Goal: Information Seeking & Learning: Learn about a topic

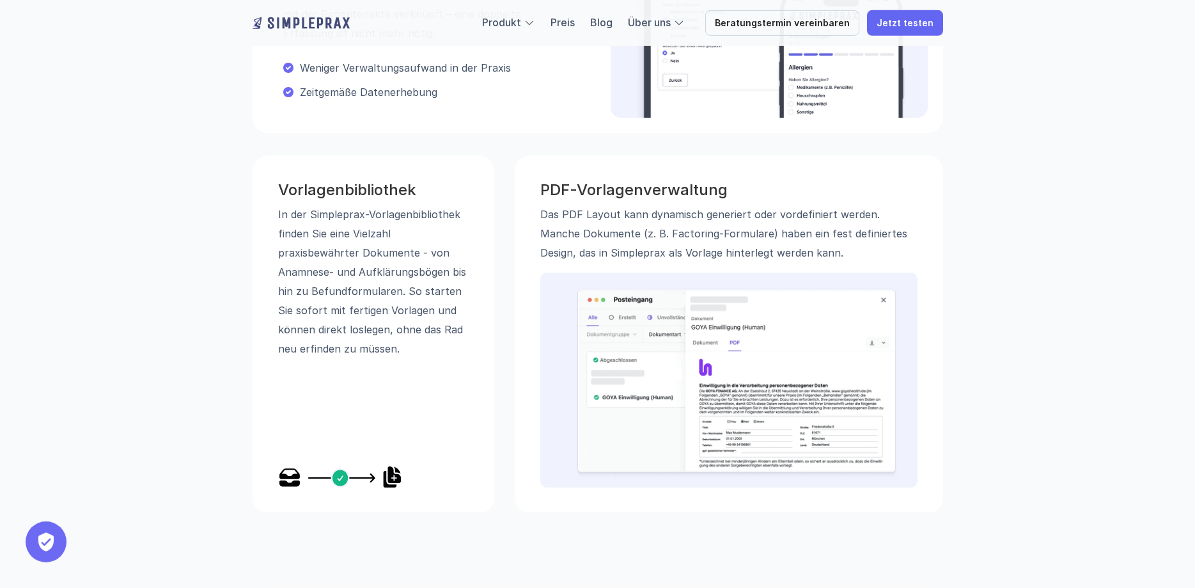
scroll to position [652, 0]
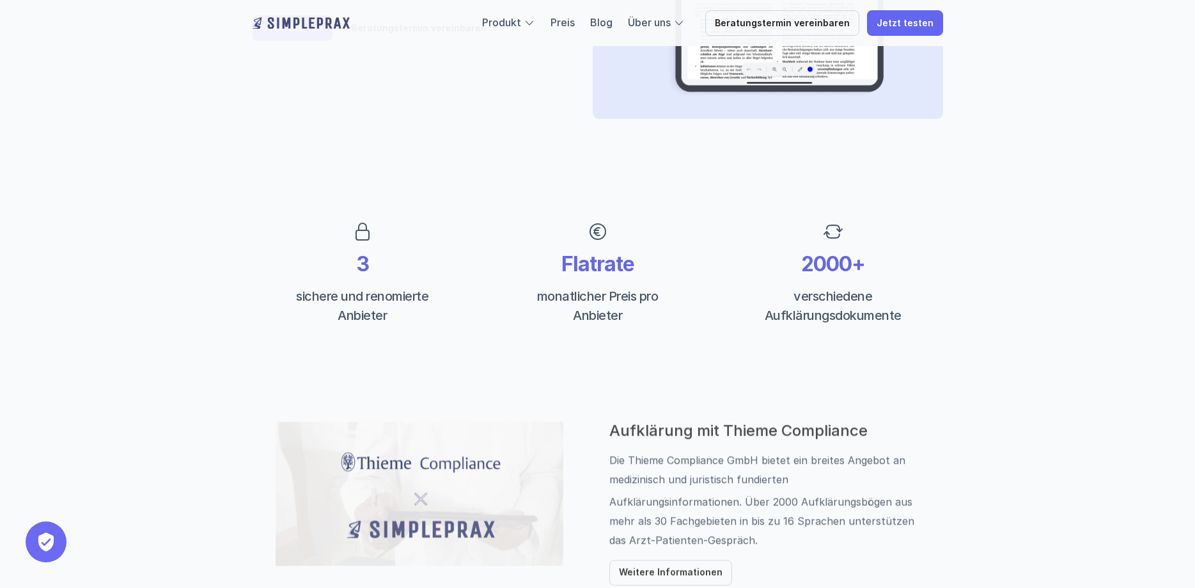
scroll to position [522, 0]
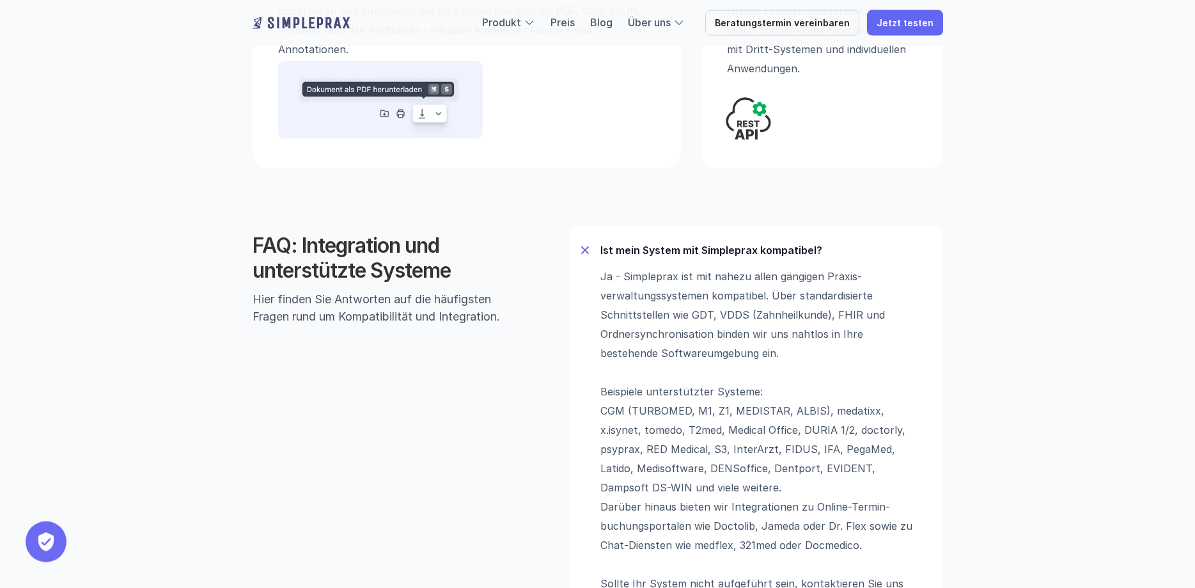
scroll to position [783, 0]
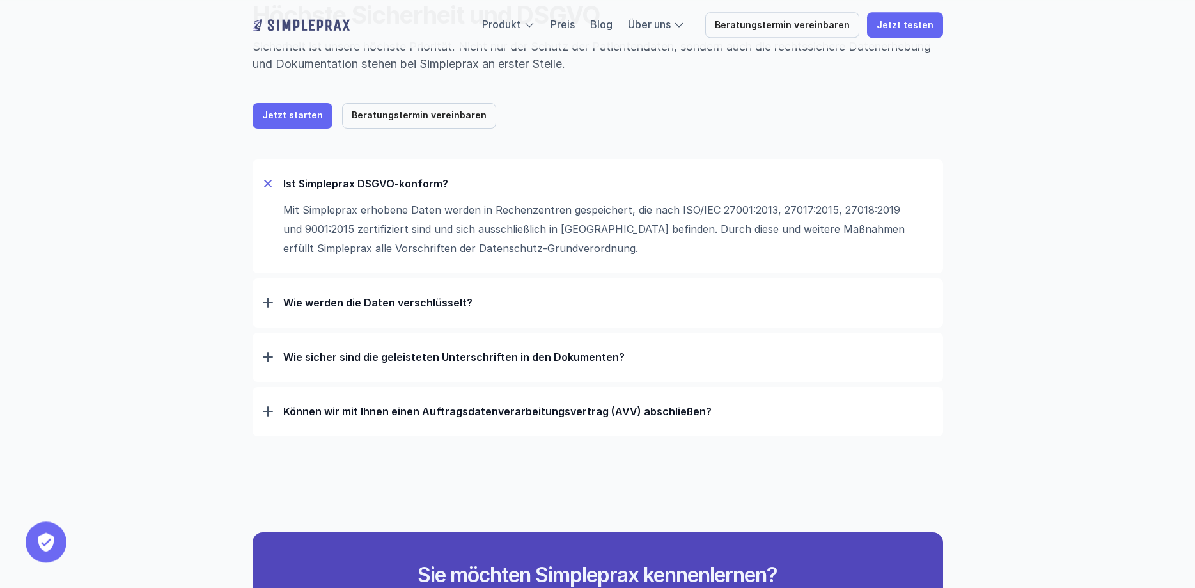
scroll to position [130, 0]
